Goal: Information Seeking & Learning: Learn about a topic

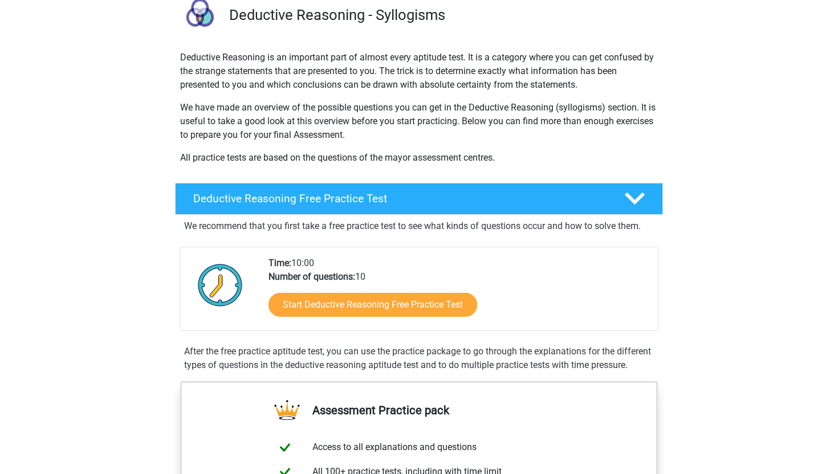
scroll to position [93, 0]
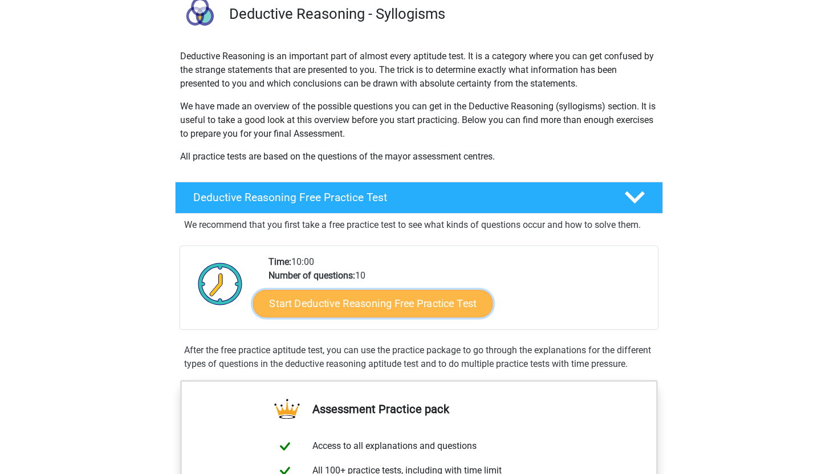
click at [337, 298] on link "Start Deductive Reasoning Free Practice Test" at bounding box center [373, 302] width 240 height 27
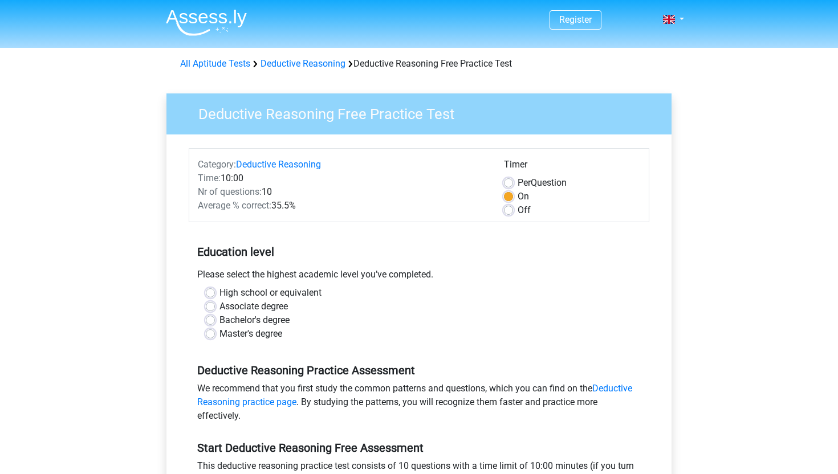
click at [219, 320] on label "Bachelor's degree" at bounding box center [254, 320] width 70 height 14
click at [209, 320] on input "Bachelor's degree" at bounding box center [210, 318] width 9 height 11
radio input "true"
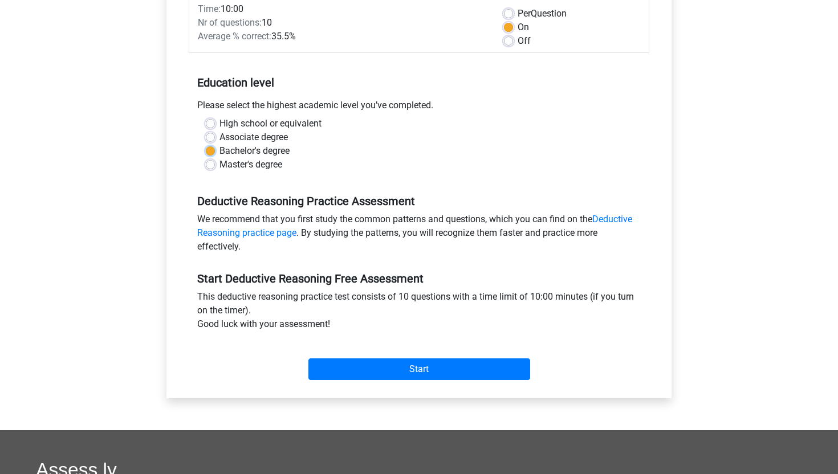
scroll to position [170, 0]
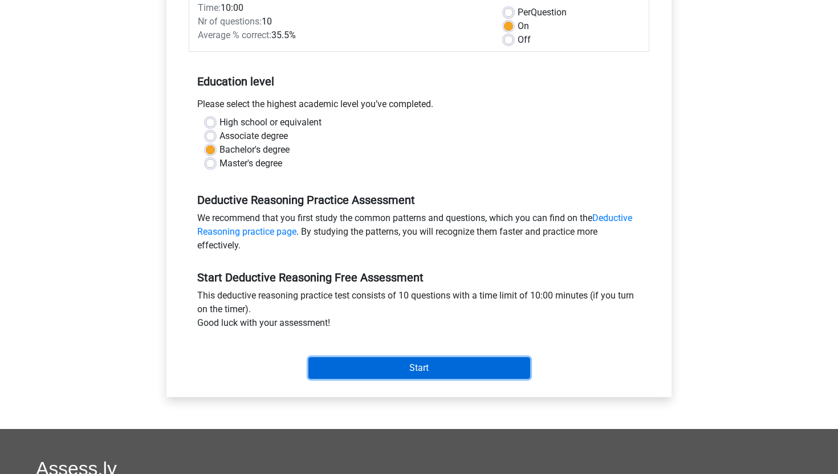
click at [361, 362] on input "Start" at bounding box center [419, 368] width 222 height 22
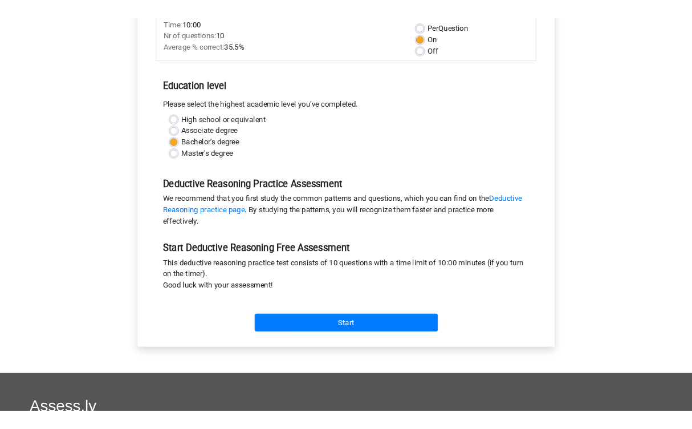
scroll to position [0, 0]
